Goal: Task Accomplishment & Management: Use online tool/utility

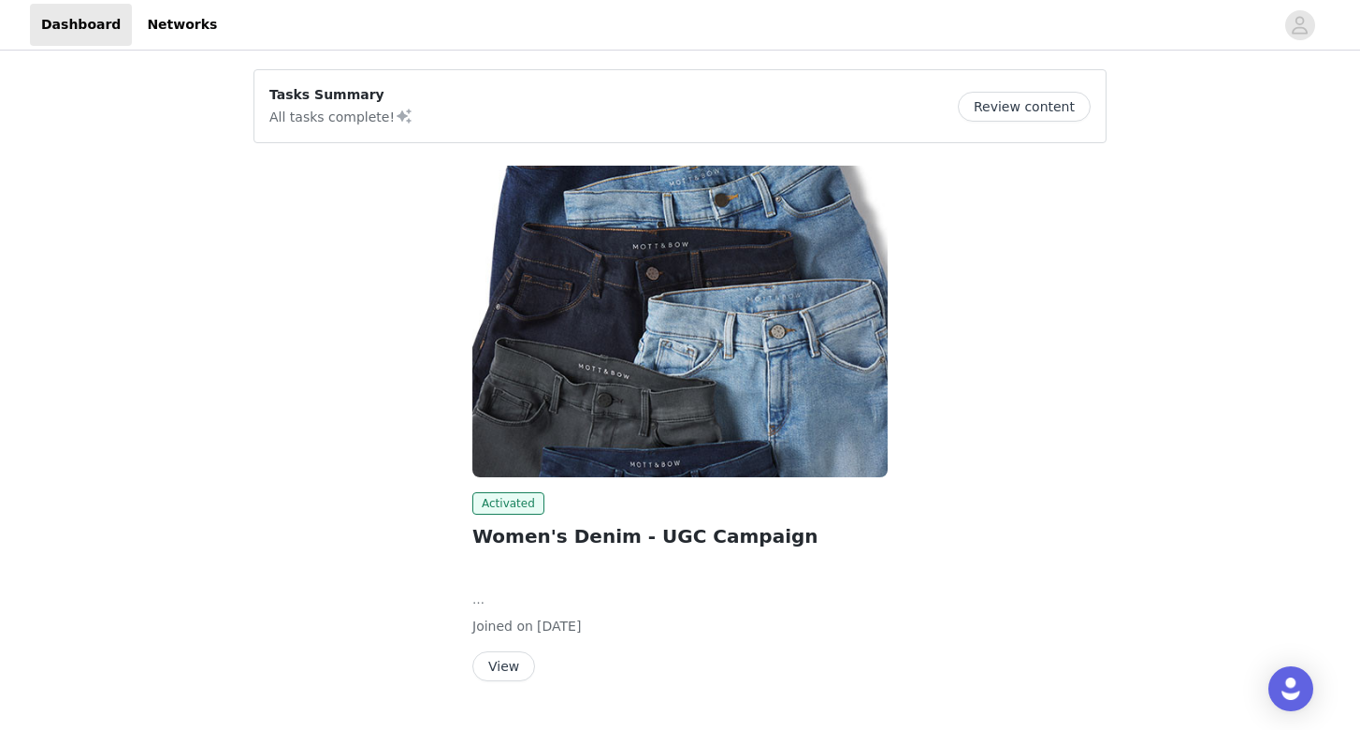
scroll to position [45, 0]
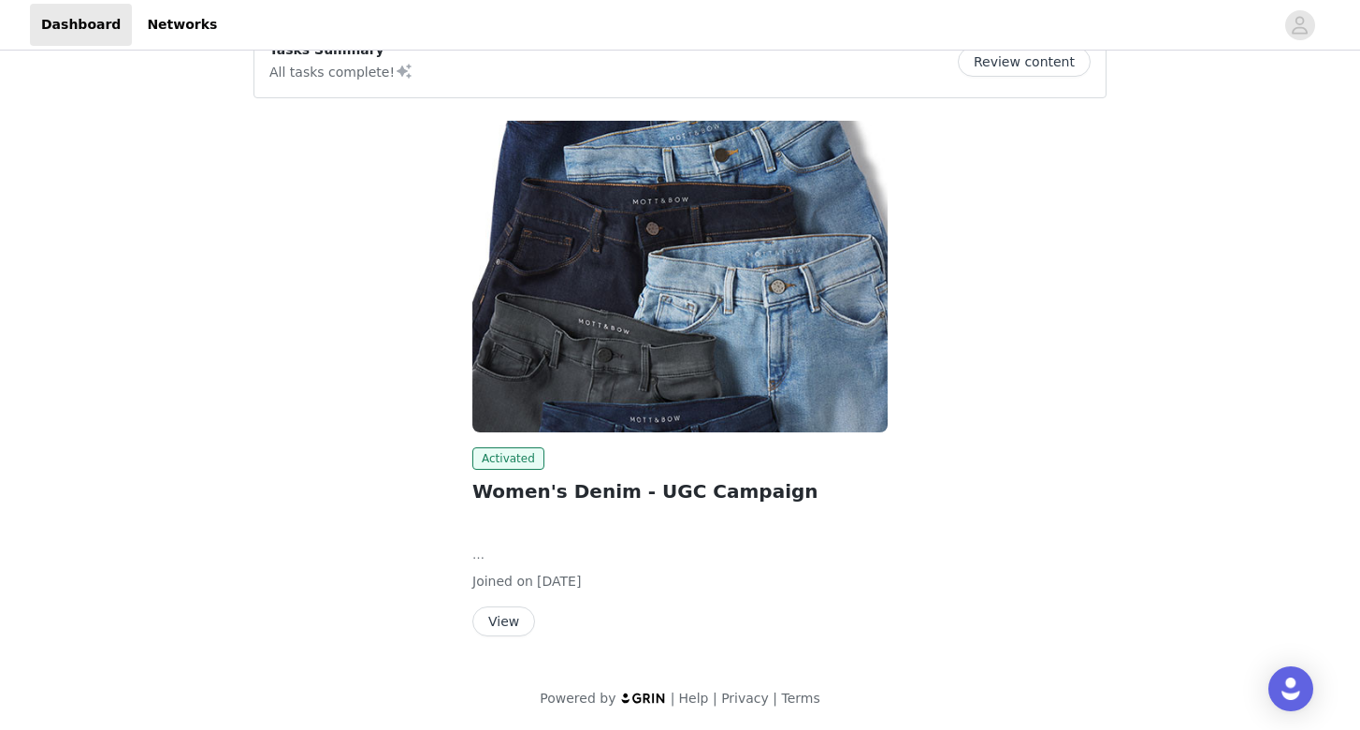
click at [513, 617] on button "View" at bounding box center [503, 621] width 63 height 30
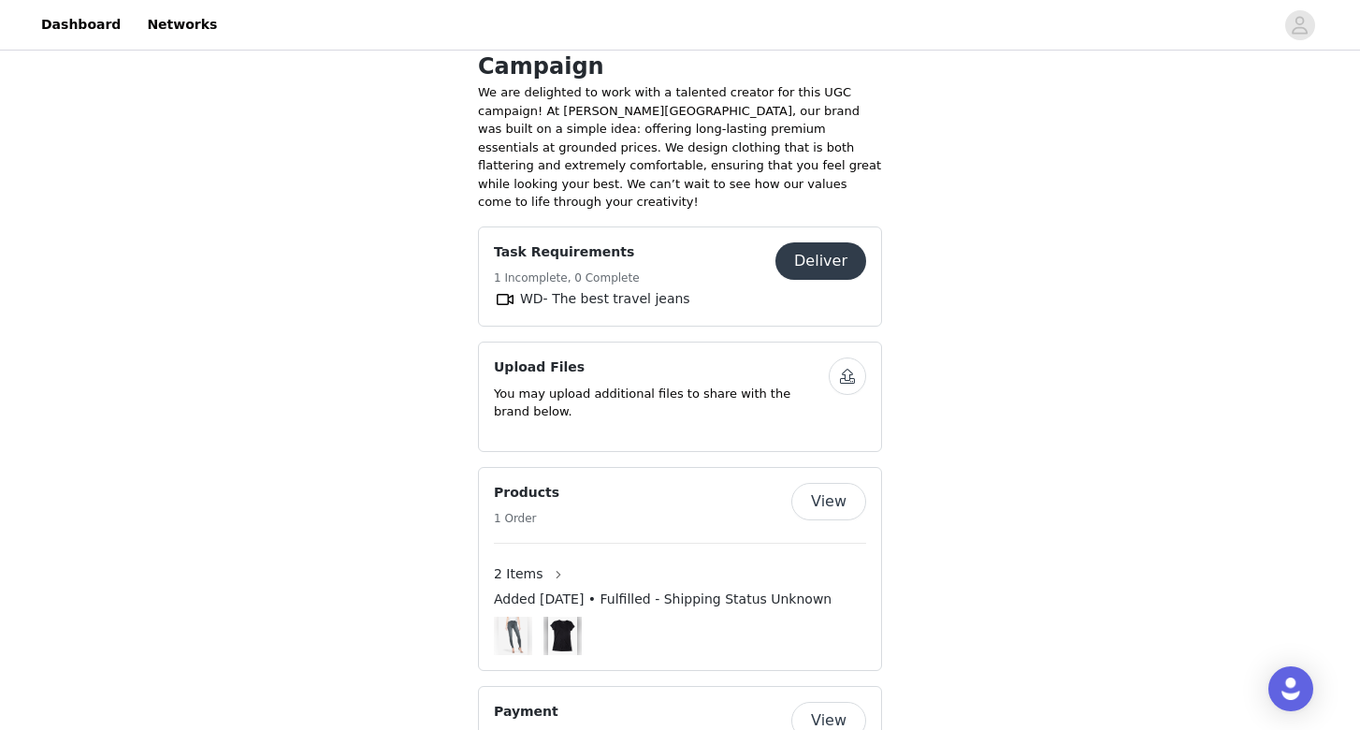
scroll to position [760, 0]
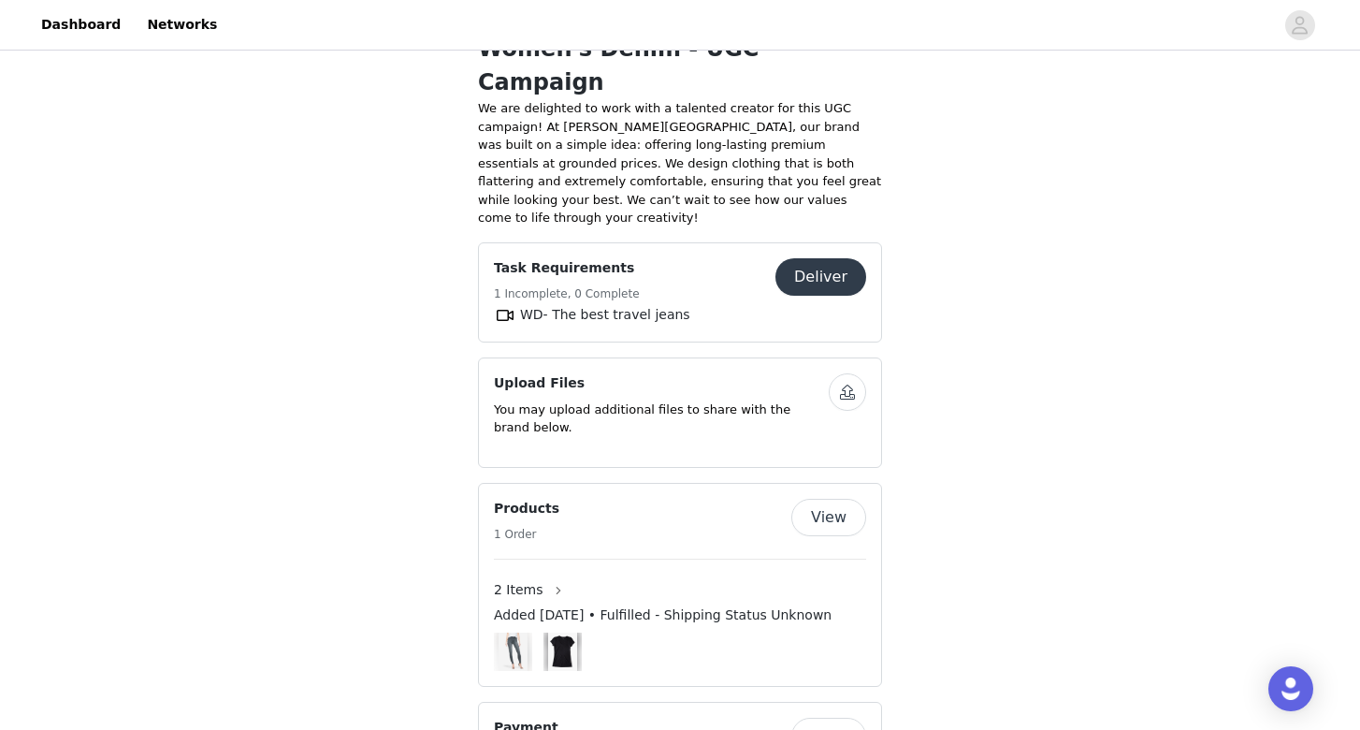
click at [850, 373] on button "button" at bounding box center [847, 391] width 37 height 37
click at [837, 373] on button "button" at bounding box center [847, 391] width 37 height 37
click at [1133, 443] on div "Save Proposal as PDF Back Activated Women's Denim - UGC Campaign We are delight…" at bounding box center [680, 56] width 1360 height 1522
click at [858, 373] on button "button" at bounding box center [847, 391] width 37 height 37
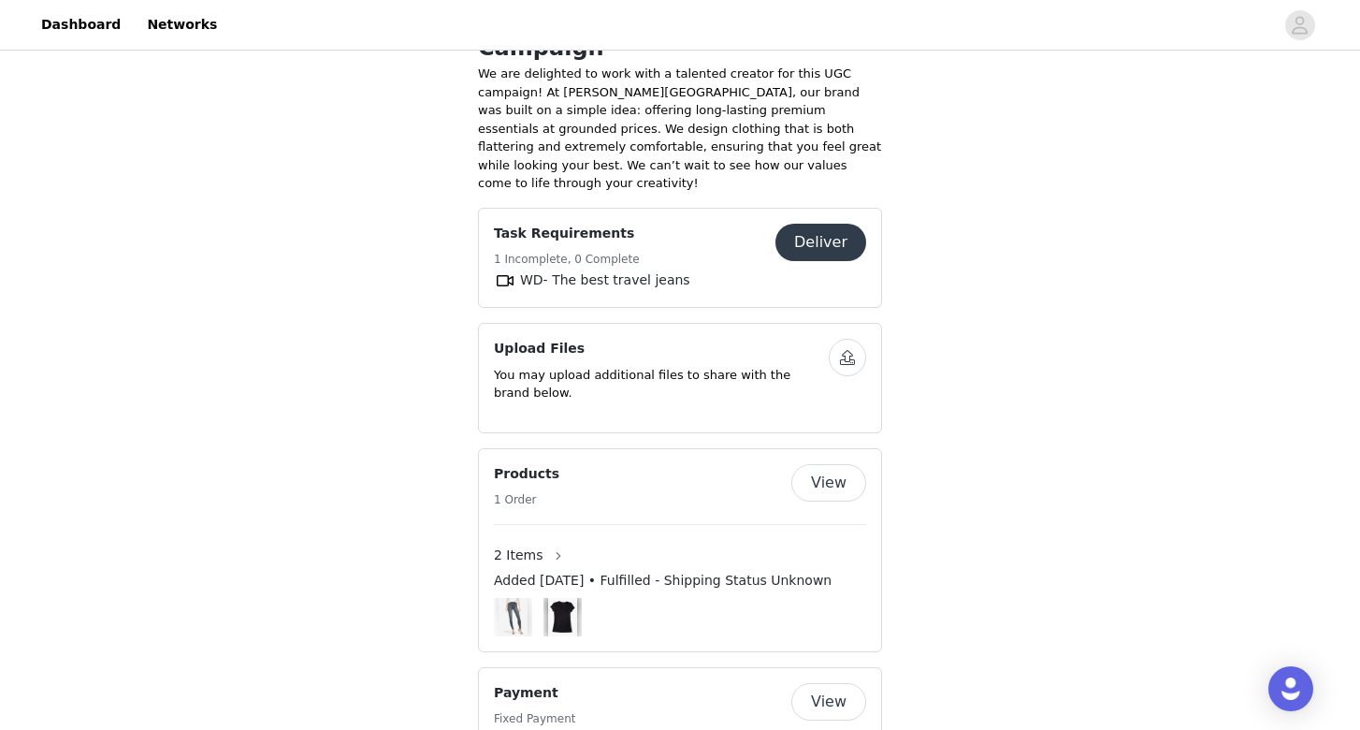
click at [834, 339] on button "button" at bounding box center [847, 357] width 37 height 37
click at [843, 339] on button "button" at bounding box center [847, 357] width 37 height 37
click at [837, 224] on button "Deliver" at bounding box center [821, 242] width 91 height 37
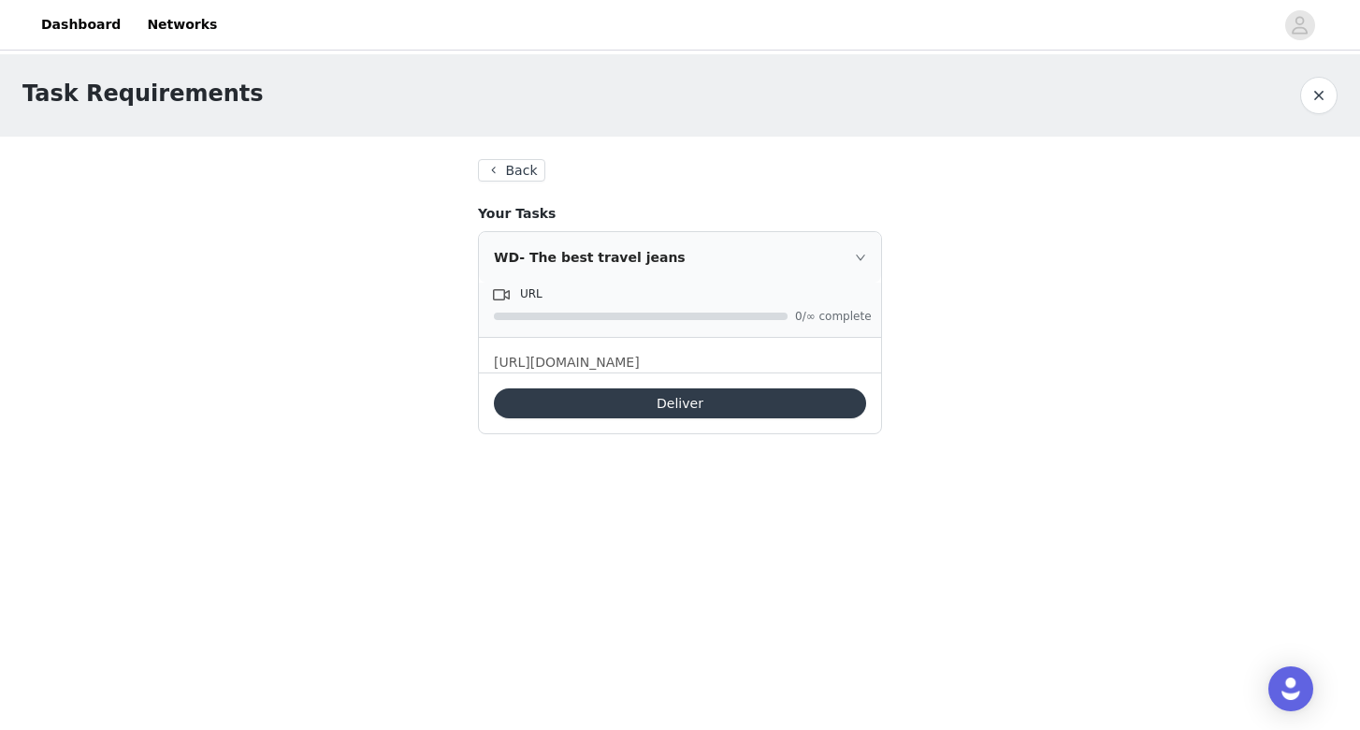
click at [677, 372] on p "https://docs.google.com/document/d/13fHP4rFY6Vq4znShynxA5TmwNC1vZkHPF7E6C6E_1UM…" at bounding box center [680, 363] width 372 height 20
click at [860, 254] on icon "icon: right" at bounding box center [860, 257] width 11 height 11
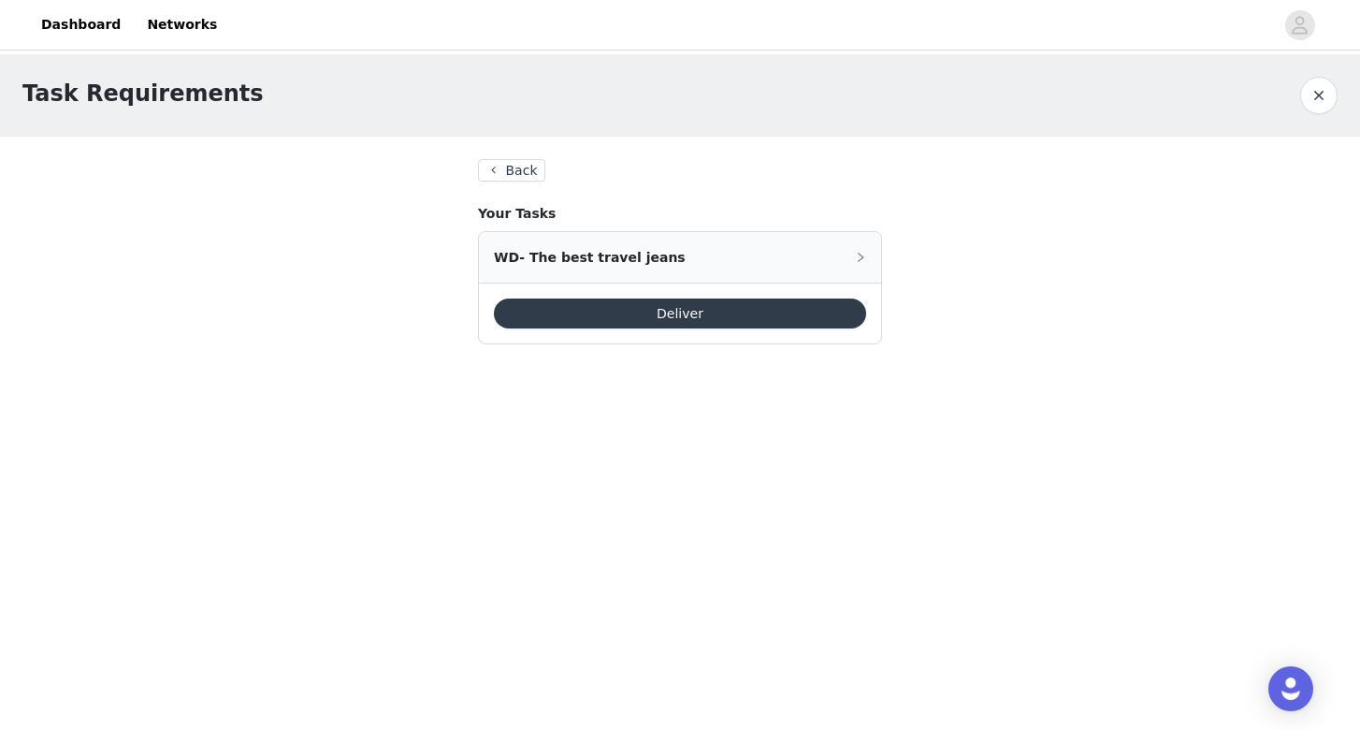
click at [860, 254] on icon "icon: right" at bounding box center [861, 257] width 6 height 9
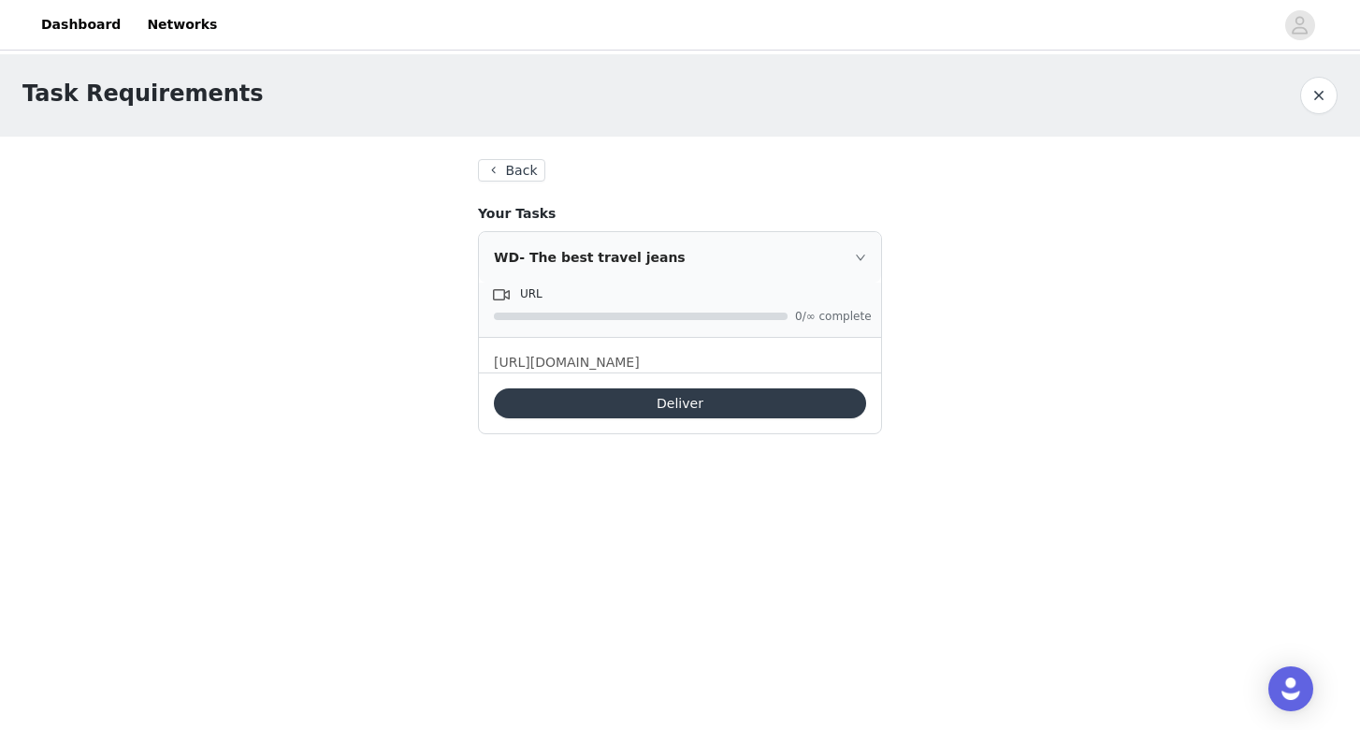
click at [505, 166] on button "Back" at bounding box center [511, 170] width 67 height 22
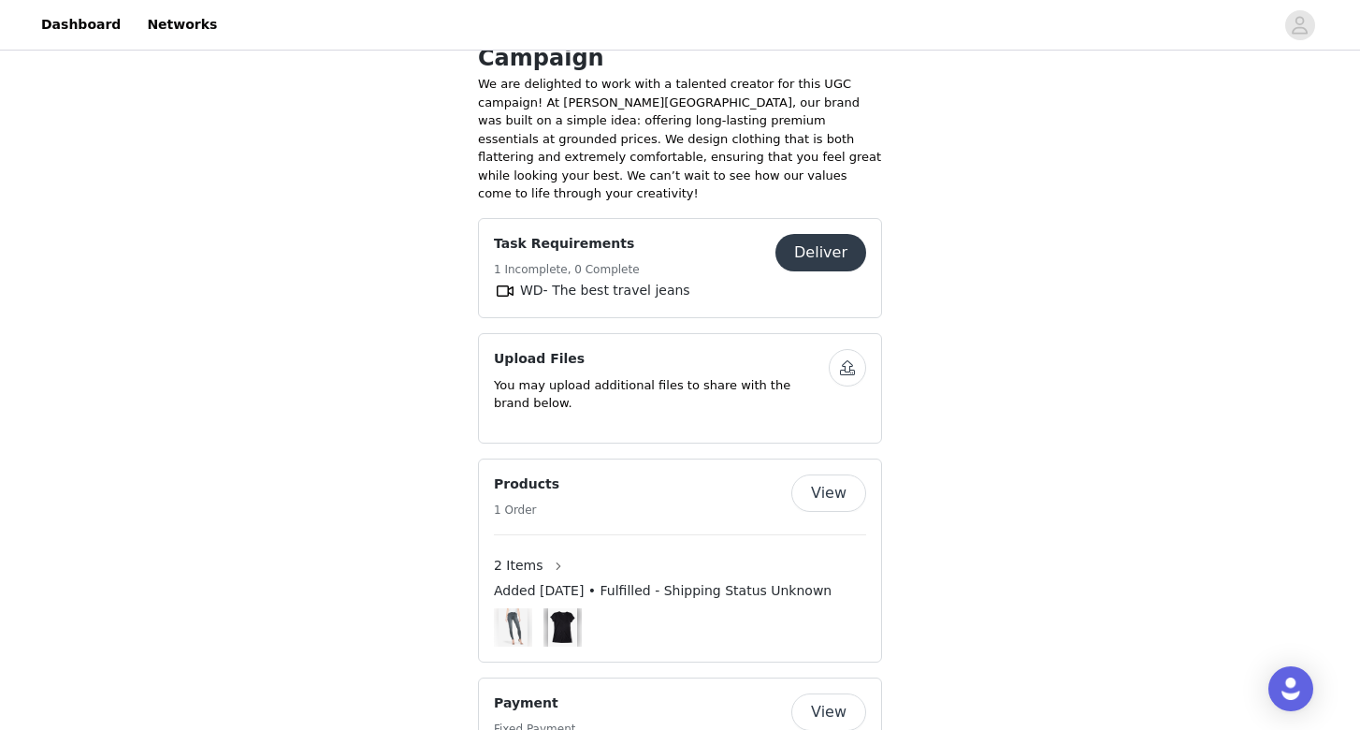
scroll to position [794, 0]
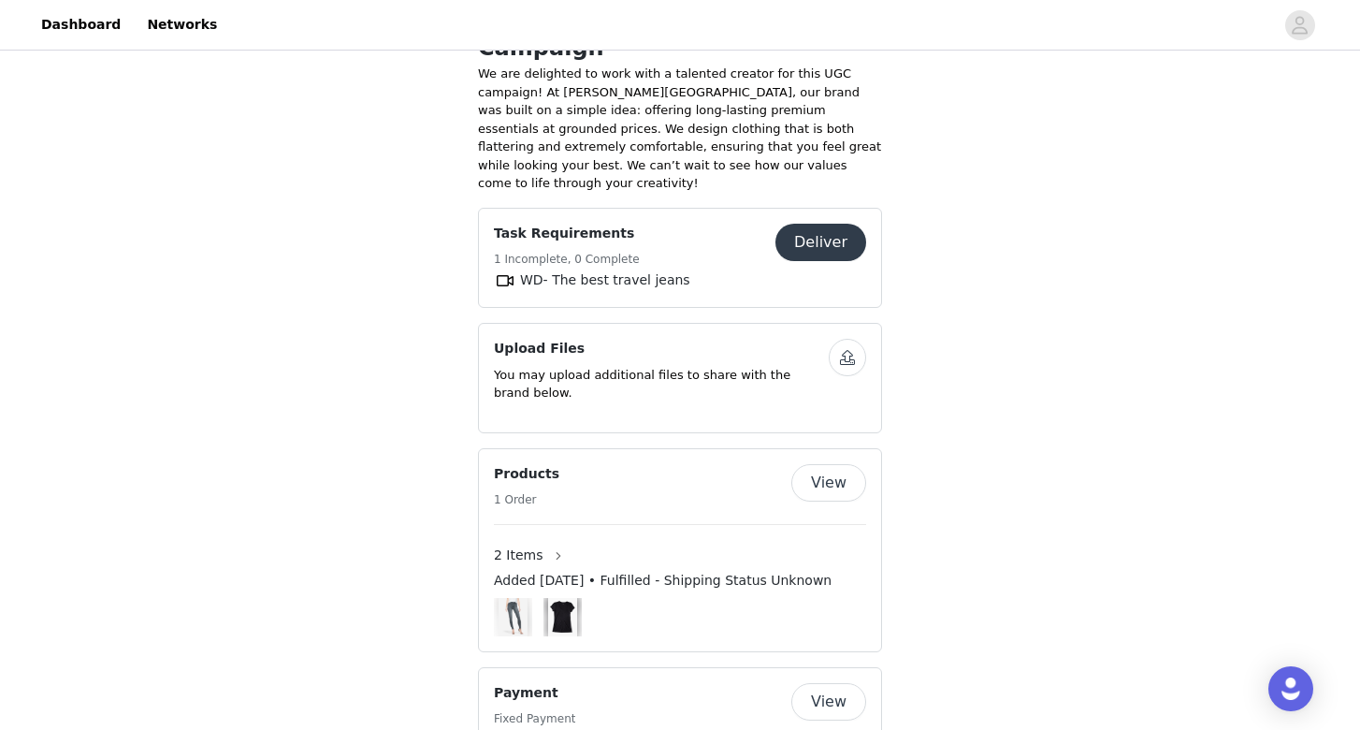
click at [855, 339] on button "button" at bounding box center [847, 357] width 37 height 37
click at [856, 339] on button "button" at bounding box center [847, 357] width 37 height 37
click at [805, 464] on button "View" at bounding box center [828, 482] width 75 height 37
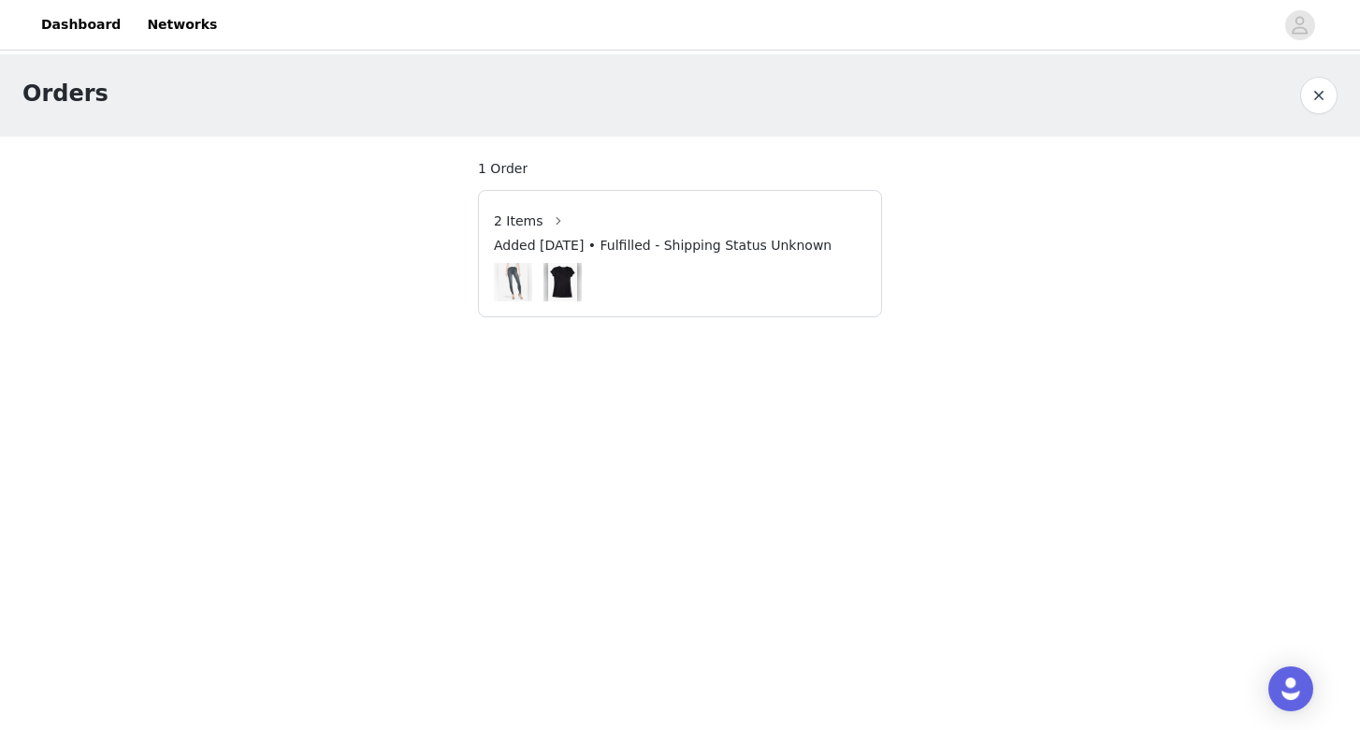
click at [771, 276] on div at bounding box center [680, 282] width 372 height 38
click at [554, 220] on button "button" at bounding box center [559, 221] width 30 height 30
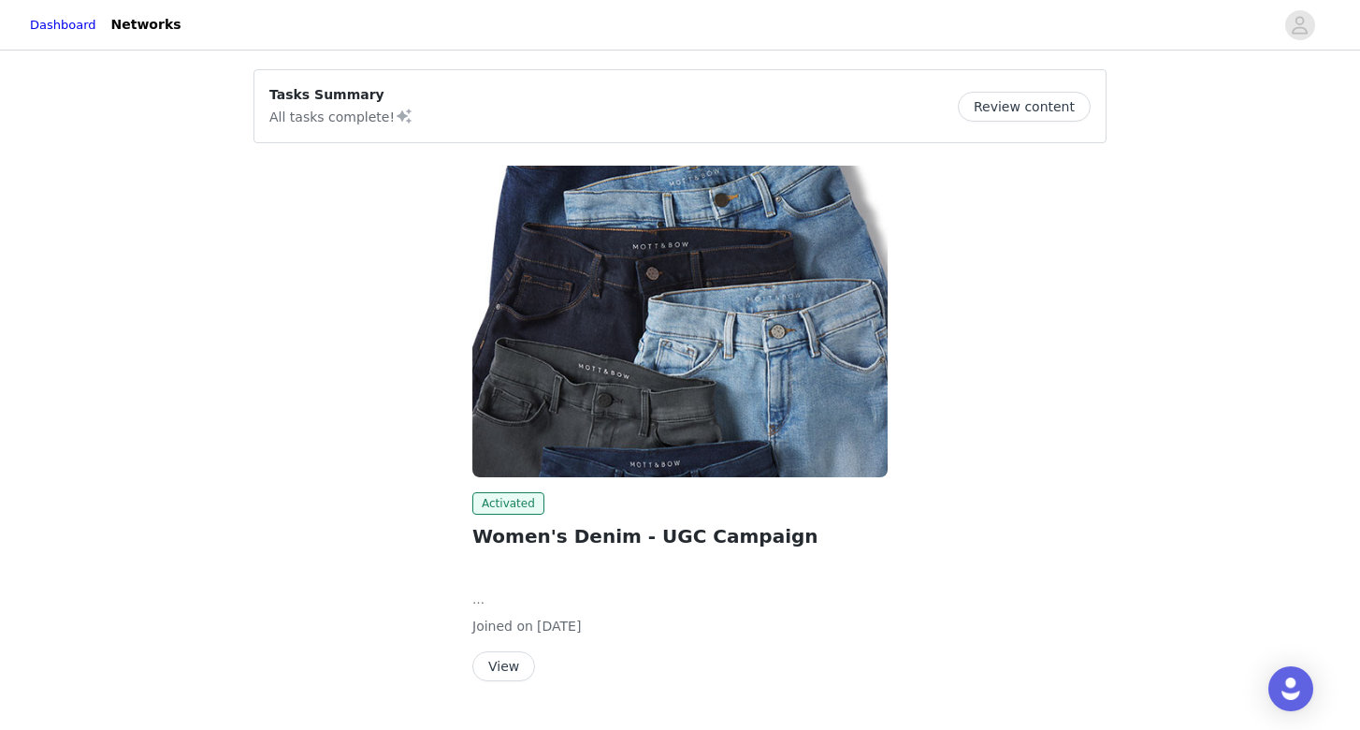
click at [1000, 100] on button "Review content" at bounding box center [1024, 107] width 133 height 30
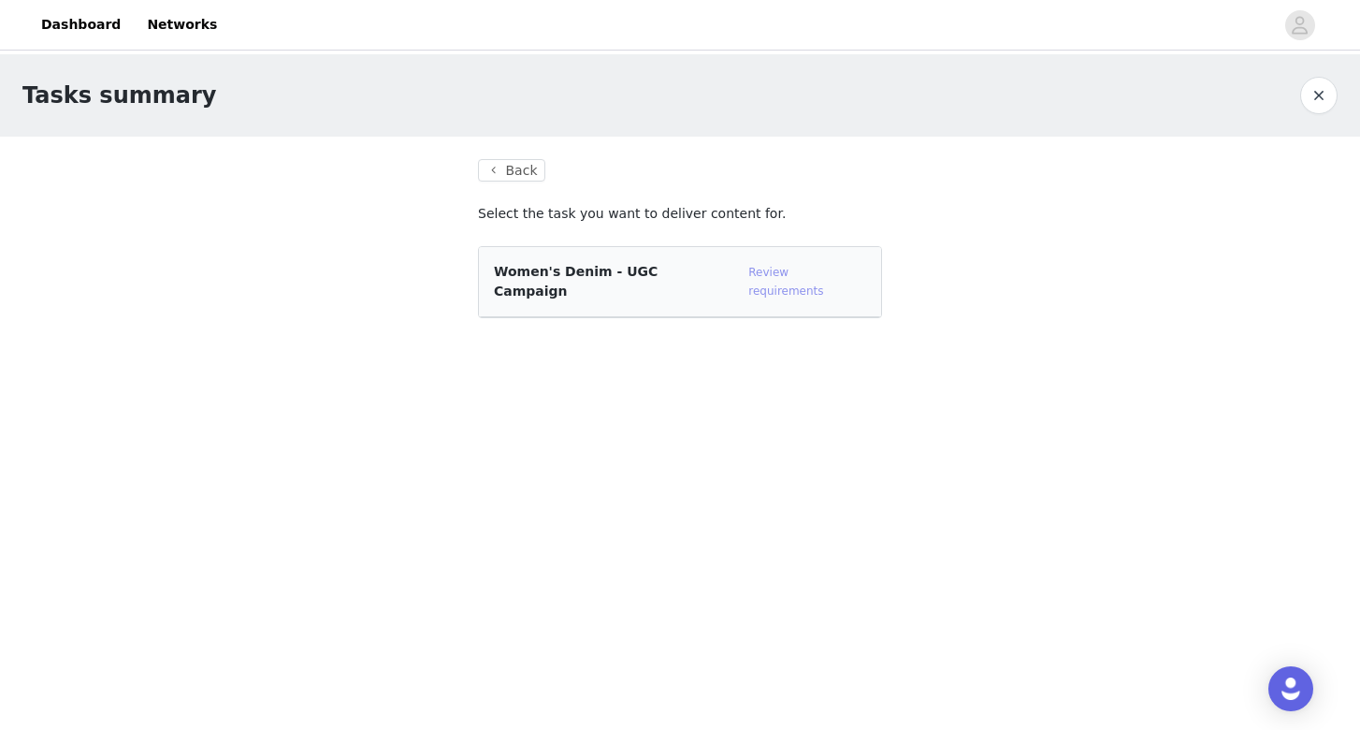
click at [768, 274] on link "Review requirements" at bounding box center [785, 282] width 75 height 32
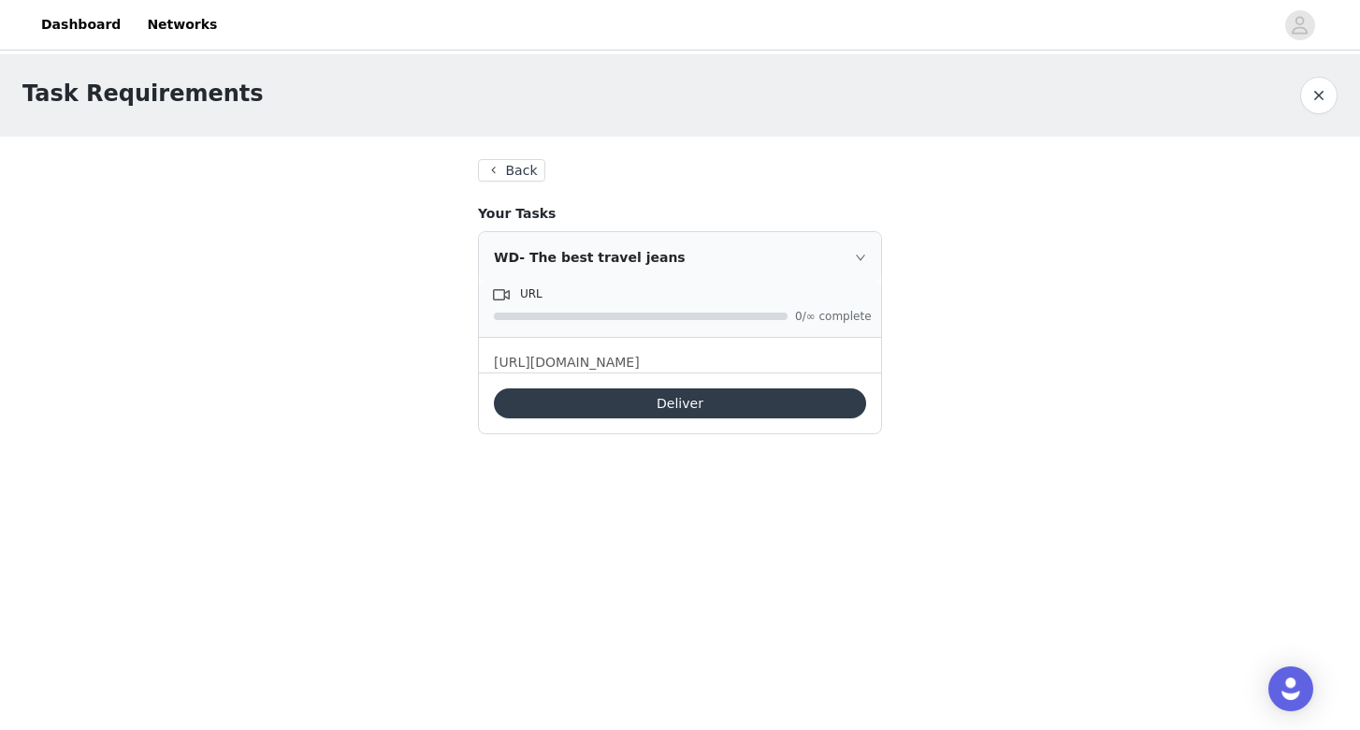
click at [759, 361] on p "https://docs.google.com/document/d/13fHP4rFY6Vq4znShynxA5TmwNC1vZkHPF7E6C6E_1UM…" at bounding box center [680, 363] width 372 height 20
click at [754, 312] on div at bounding box center [641, 315] width 294 height 7
click at [857, 259] on icon "icon: right" at bounding box center [860, 257] width 11 height 11
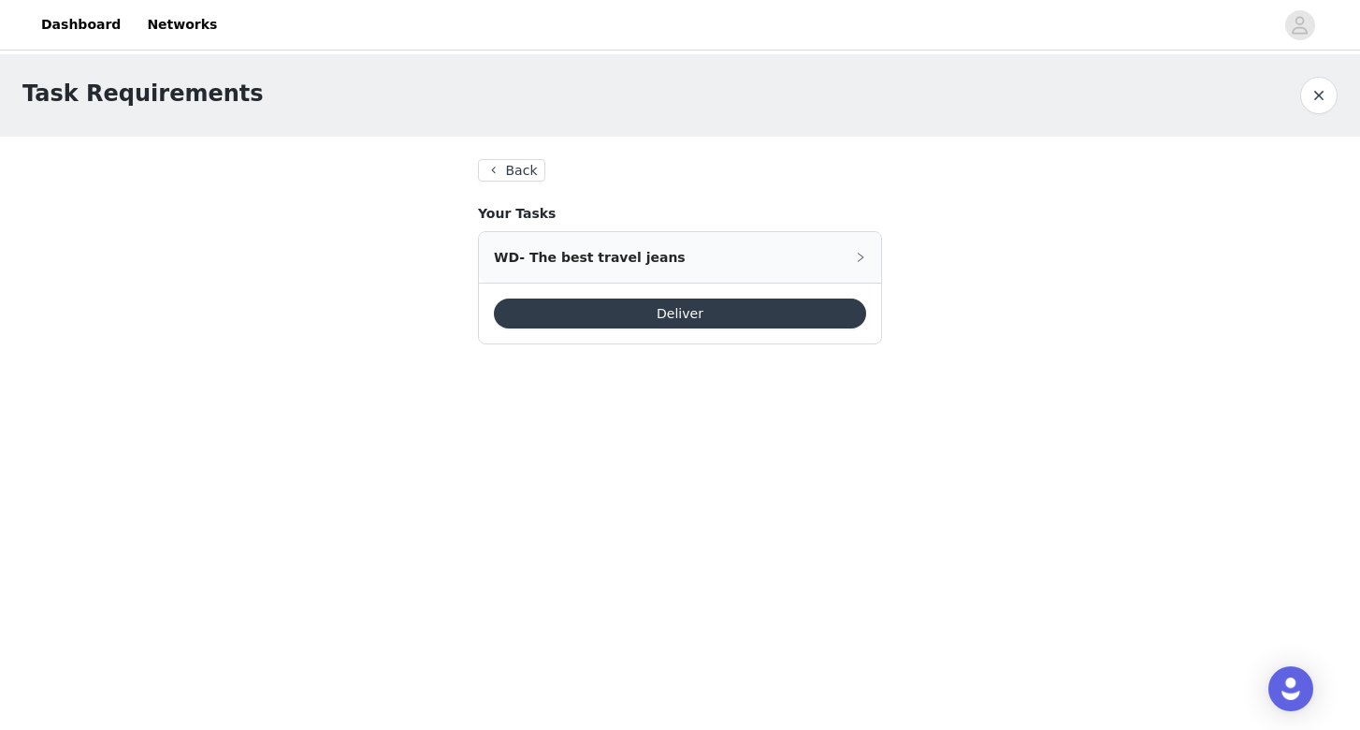
click at [857, 259] on icon "icon: right" at bounding box center [860, 257] width 11 height 11
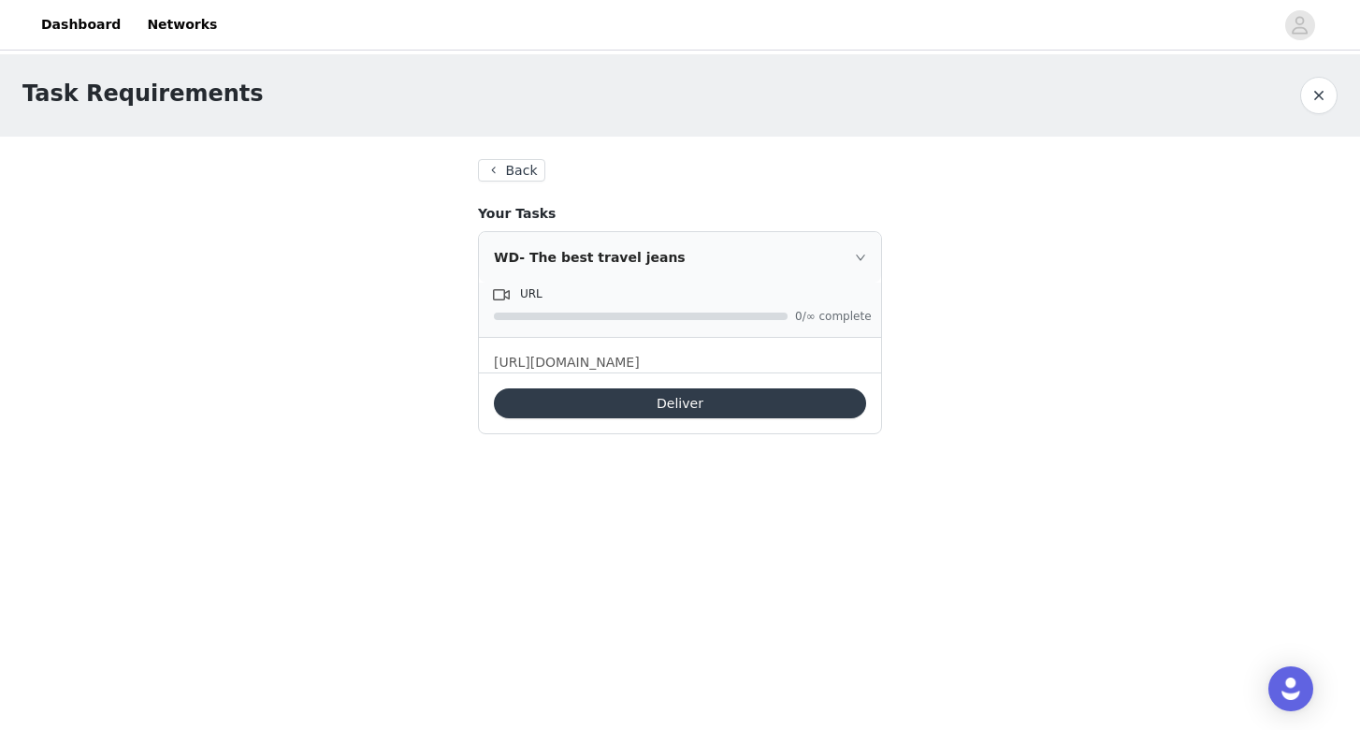
click at [524, 295] on span "URL" at bounding box center [531, 293] width 22 height 13
drag, startPoint x: 651, startPoint y: 374, endPoint x: 817, endPoint y: 388, distance: 166.2
click at [817, 372] on p "https://docs.google.com/document/d/13fHP4rFY6Vq4znShynxA5TmwNC1vZkHPF7E6C6E_1UM…" at bounding box center [680, 363] width 372 height 20
click at [646, 372] on p "https://docs.google.com/document/d/13fHP4rFY6Vq4znShynxA5TmwNC1vZkHPF7E6C6E_1UM…" at bounding box center [680, 363] width 372 height 20
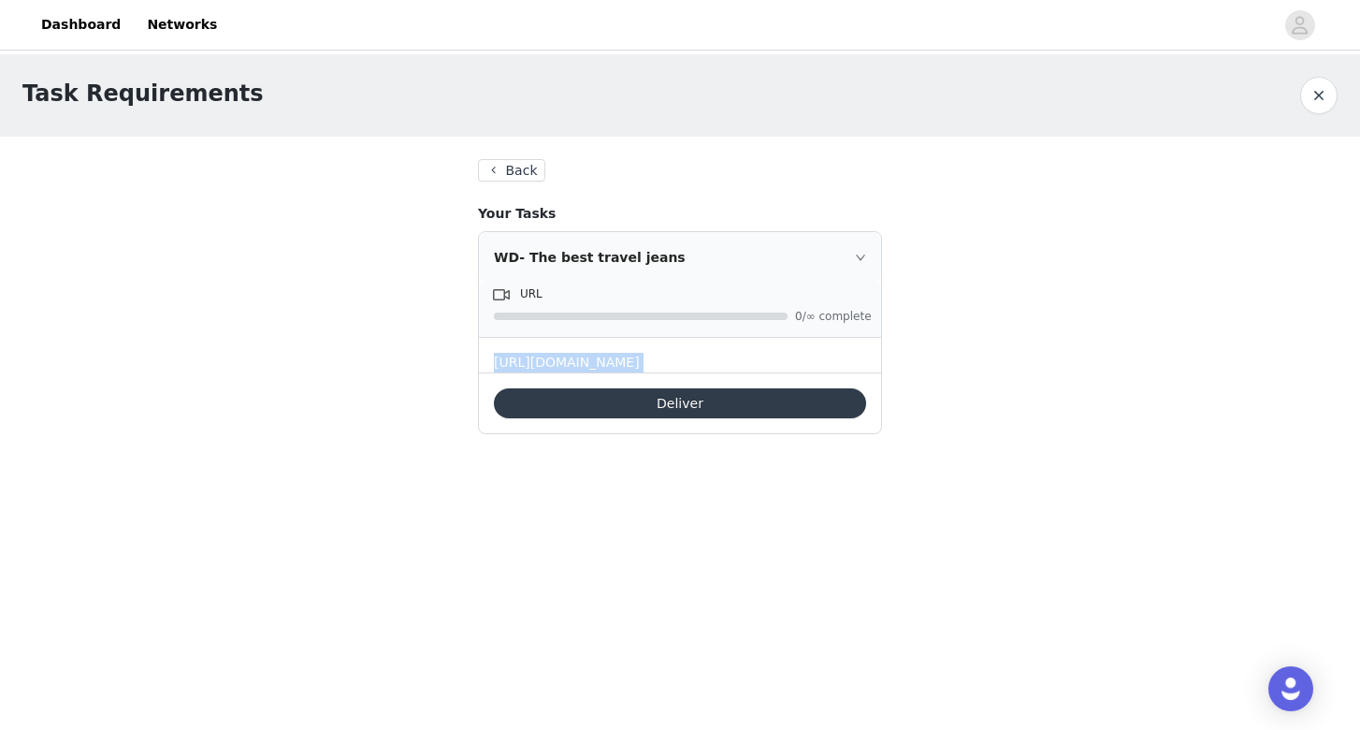
click at [646, 372] on p "https://docs.google.com/document/d/13fHP4rFY6Vq4znShynxA5TmwNC1vZkHPF7E6C6E_1UM…" at bounding box center [680, 363] width 372 height 20
click at [697, 418] on button "Deliver" at bounding box center [680, 403] width 372 height 30
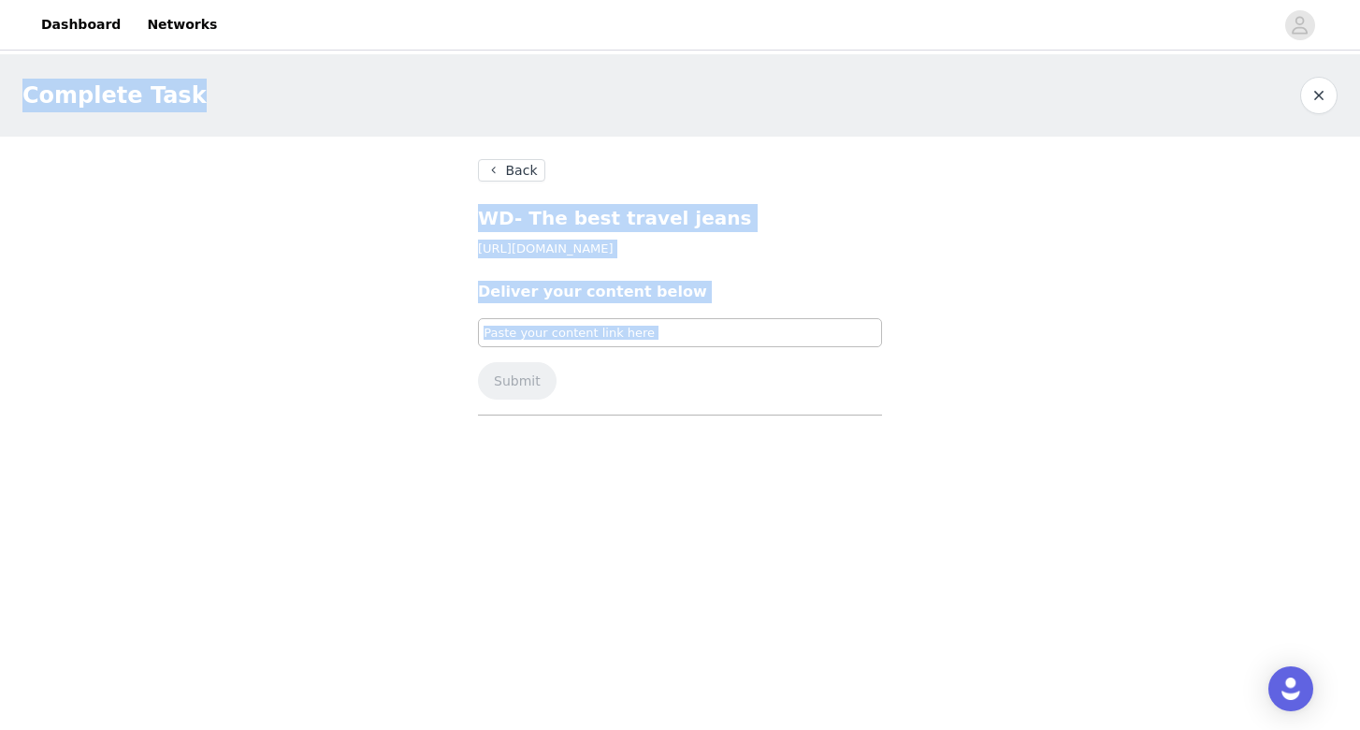
click at [616, 254] on p "https://docs.google.com/document/d/13fHP4rFY6Vq4znShynxA5TmwNC1vZkHPF7E6C6E_1UM…" at bounding box center [680, 248] width 404 height 19
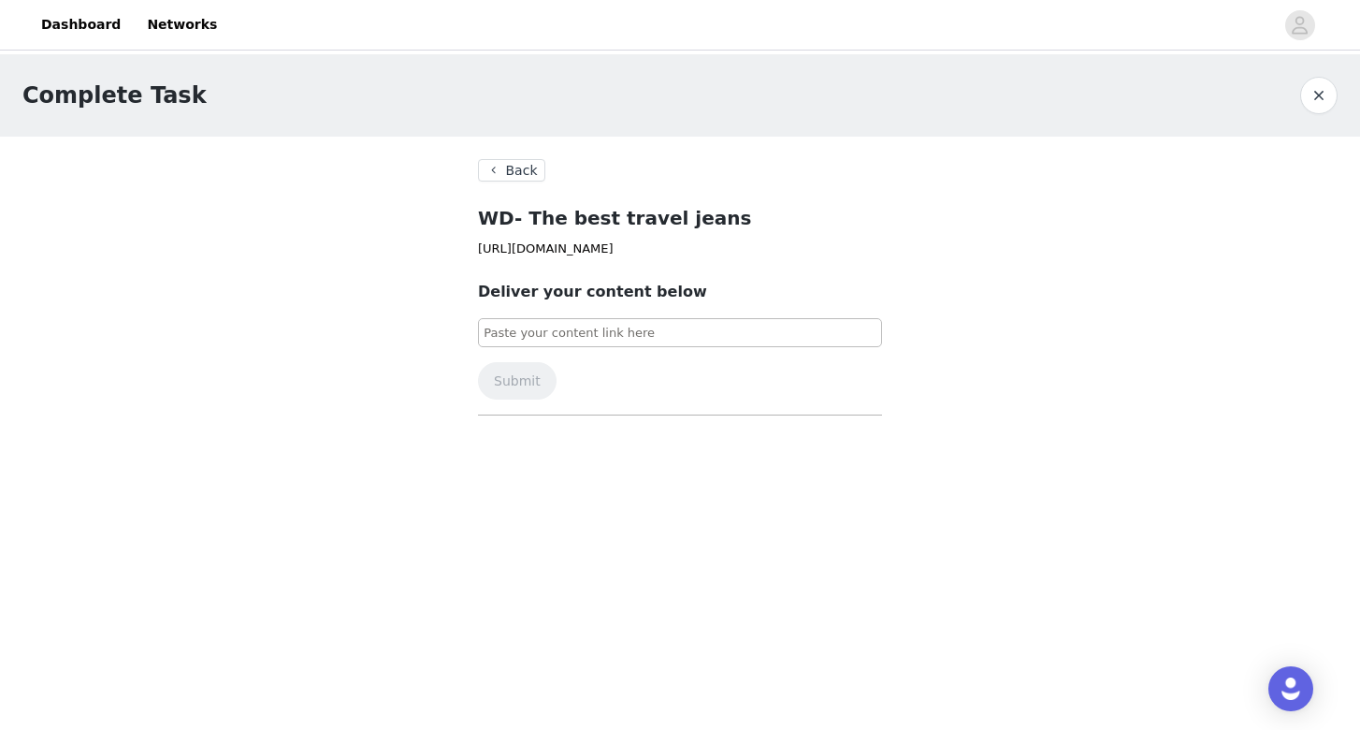
click at [679, 348] on input at bounding box center [680, 333] width 404 height 30
paste input "https://drive.google.com/drive/folders/1WcnTNvgOMvYKjQ6yNPbRHTi88c83T2fR?usp=sh…"
type input "https://drive.google.com/drive/folders/1WcnTNvgOMvYKjQ6yNPbRHTi88c83T2fR?usp=sh…"
click at [501, 399] on button "Submit" at bounding box center [517, 380] width 79 height 37
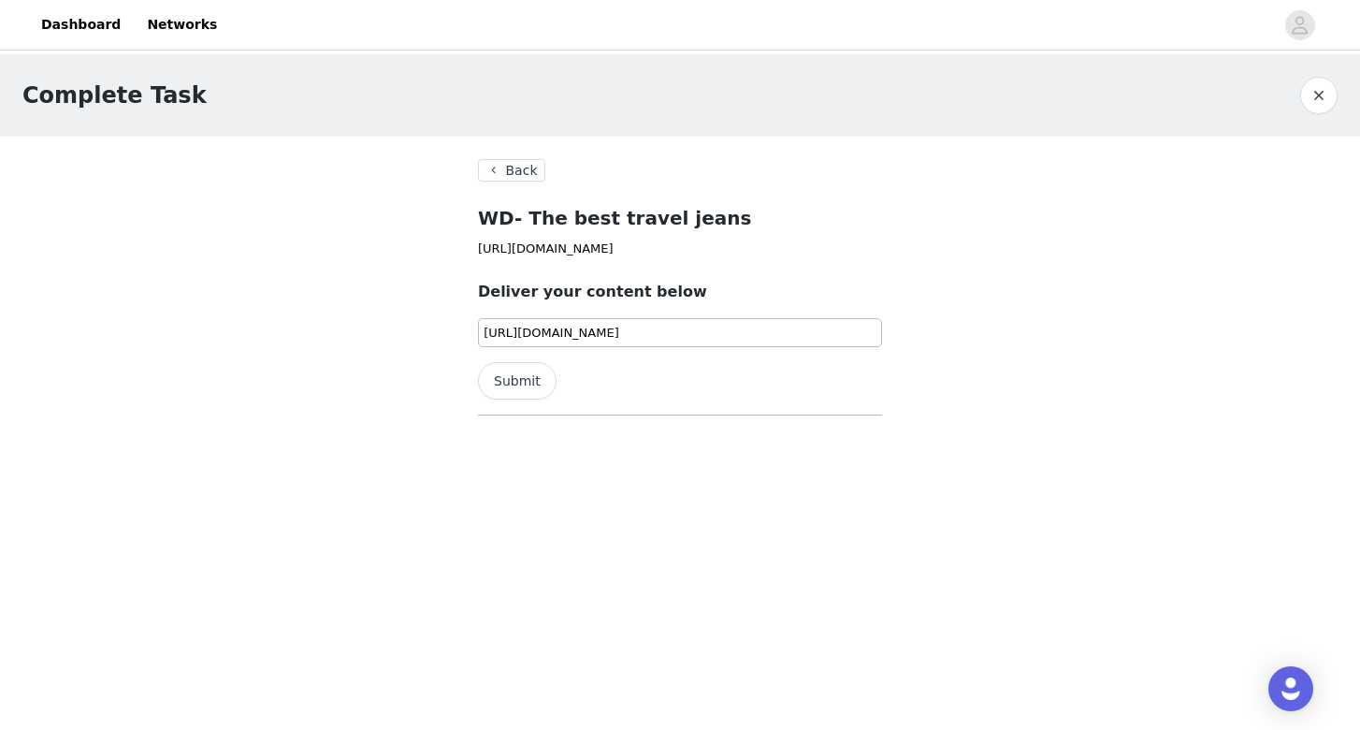
scroll to position [0, 0]
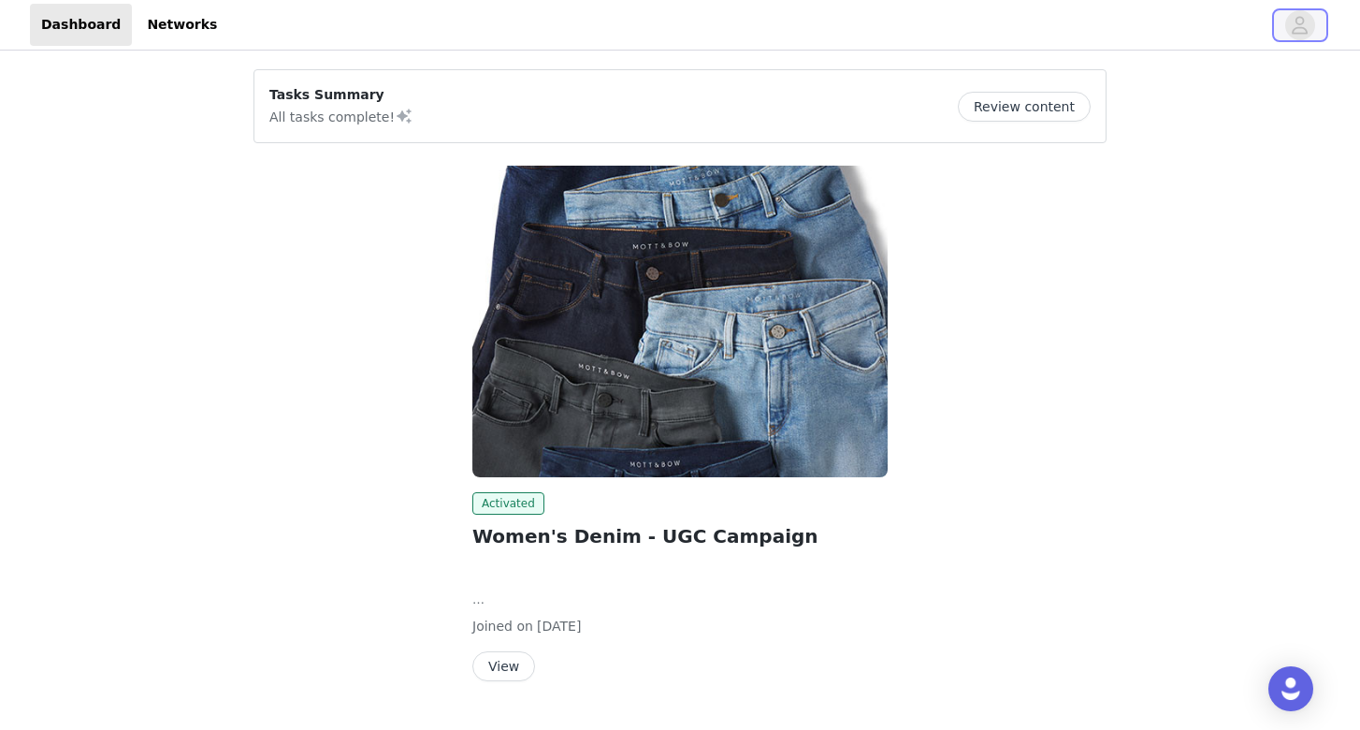
click at [1299, 18] on icon "avatar" at bounding box center [1300, 25] width 18 height 30
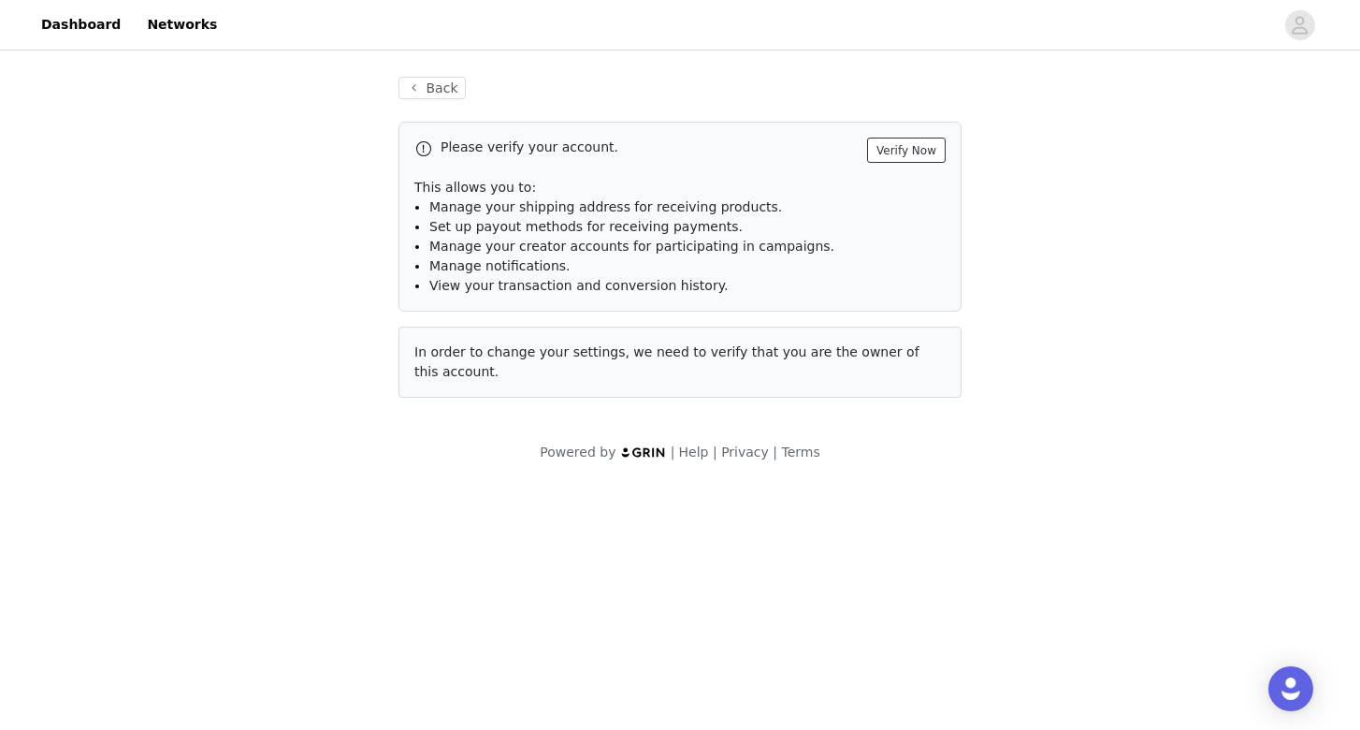
click at [927, 149] on button "Verify Now" at bounding box center [906, 150] width 79 height 25
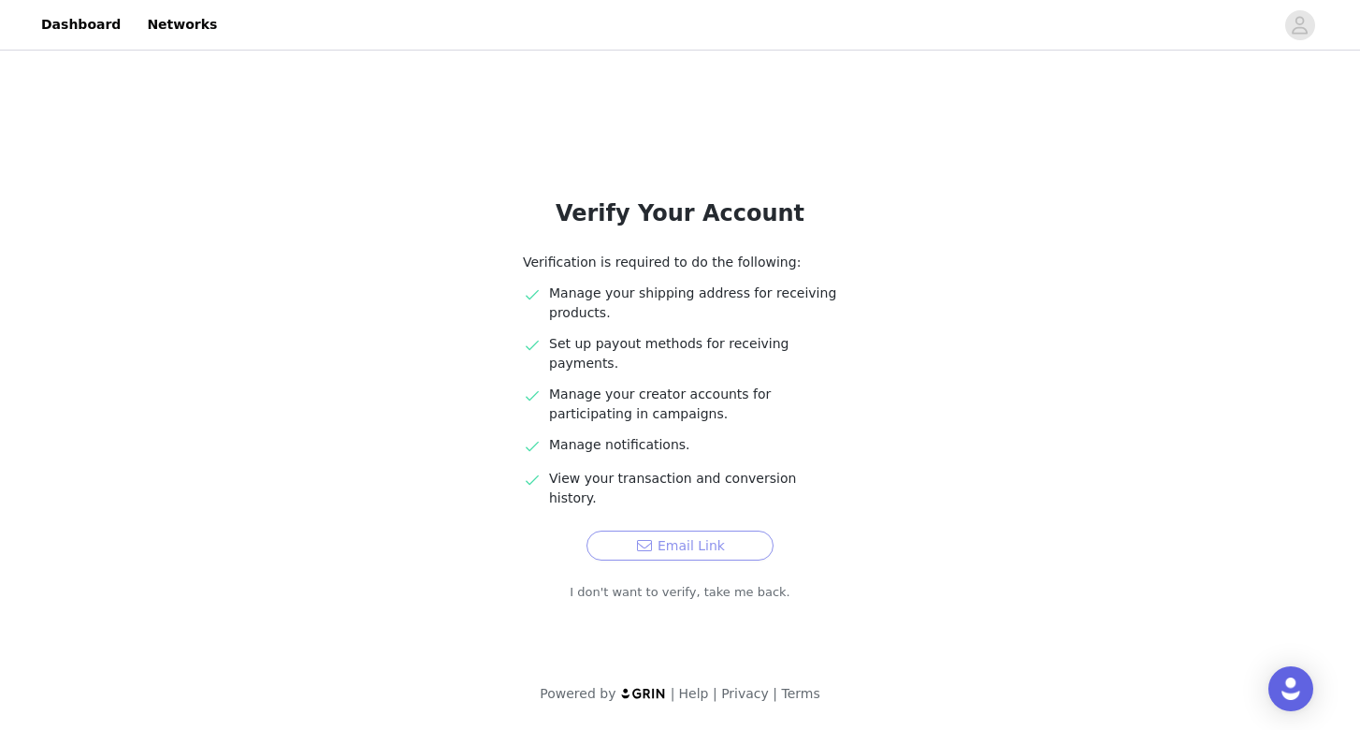
click at [704, 530] on button "Email Link" at bounding box center [680, 545] width 187 height 30
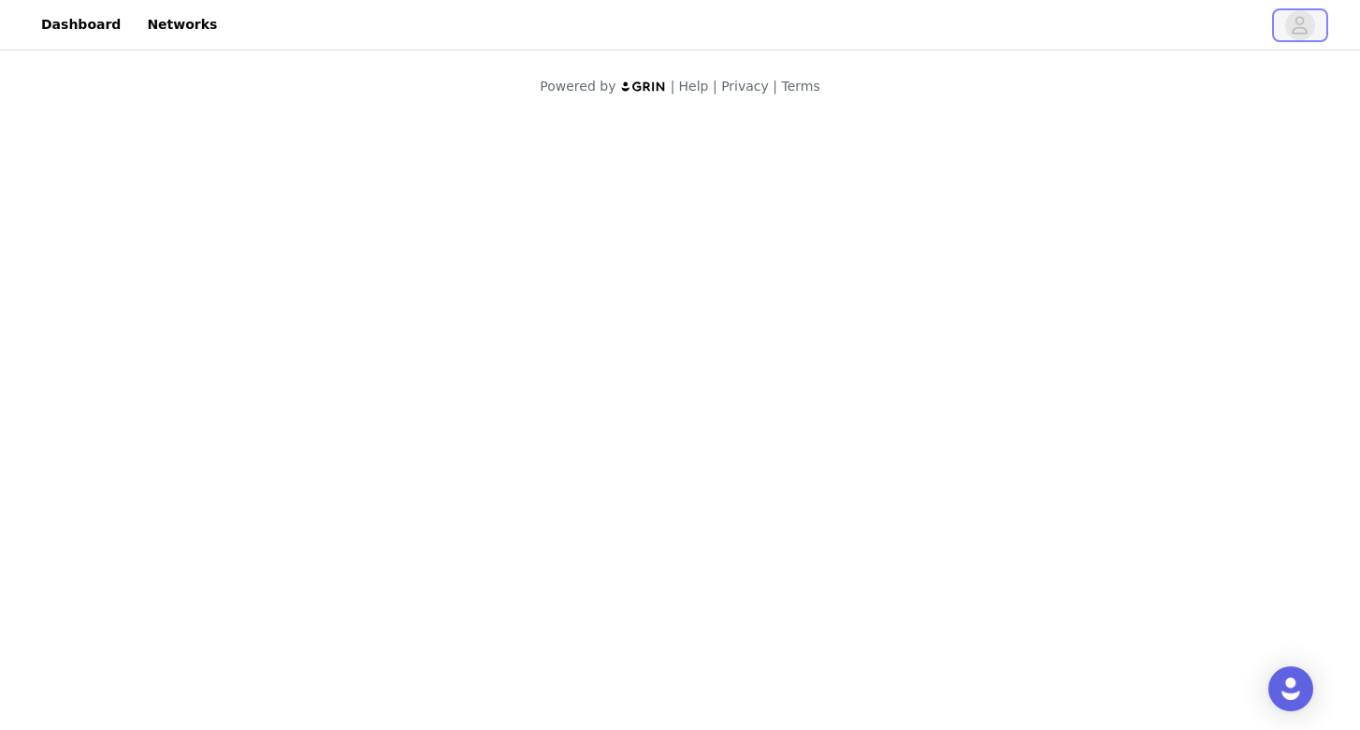
click at [1299, 38] on icon "avatar" at bounding box center [1300, 25] width 18 height 30
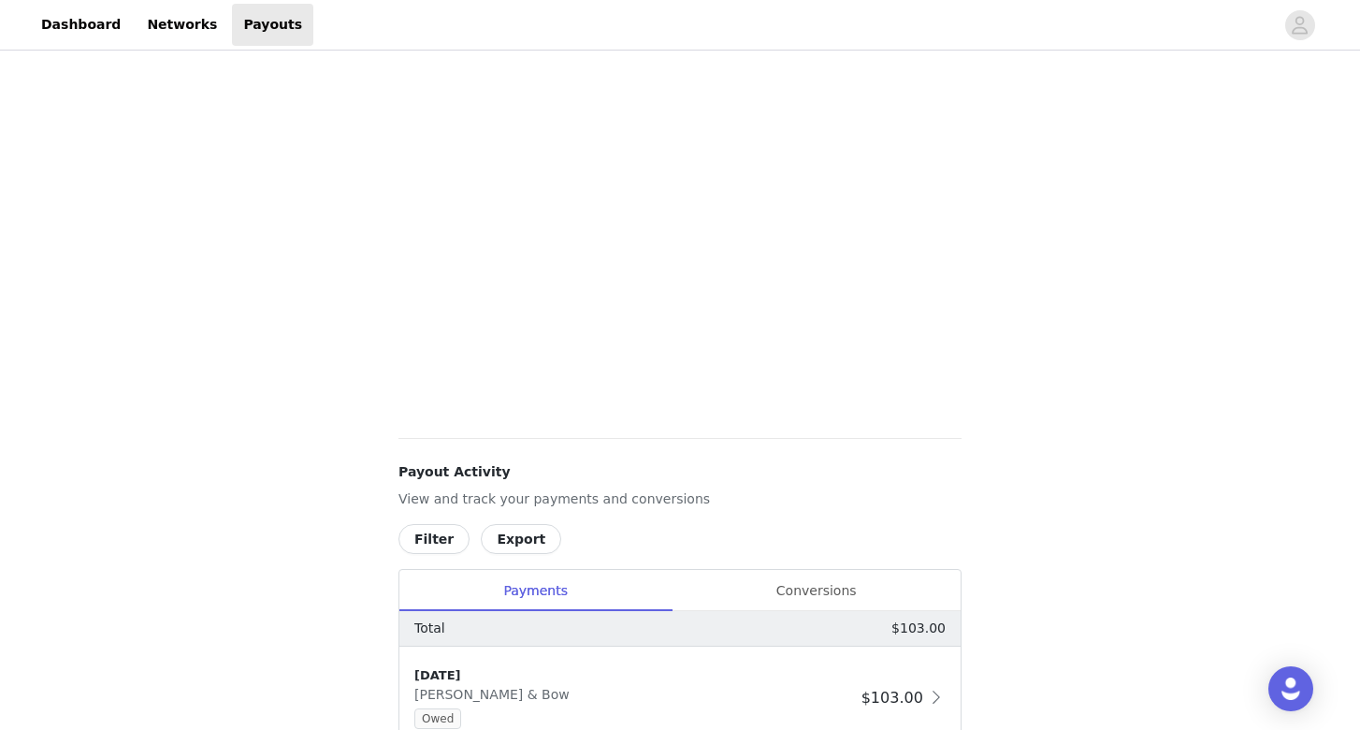
scroll to position [458, 0]
